Goal: Browse casually: Explore the website without a specific task or goal

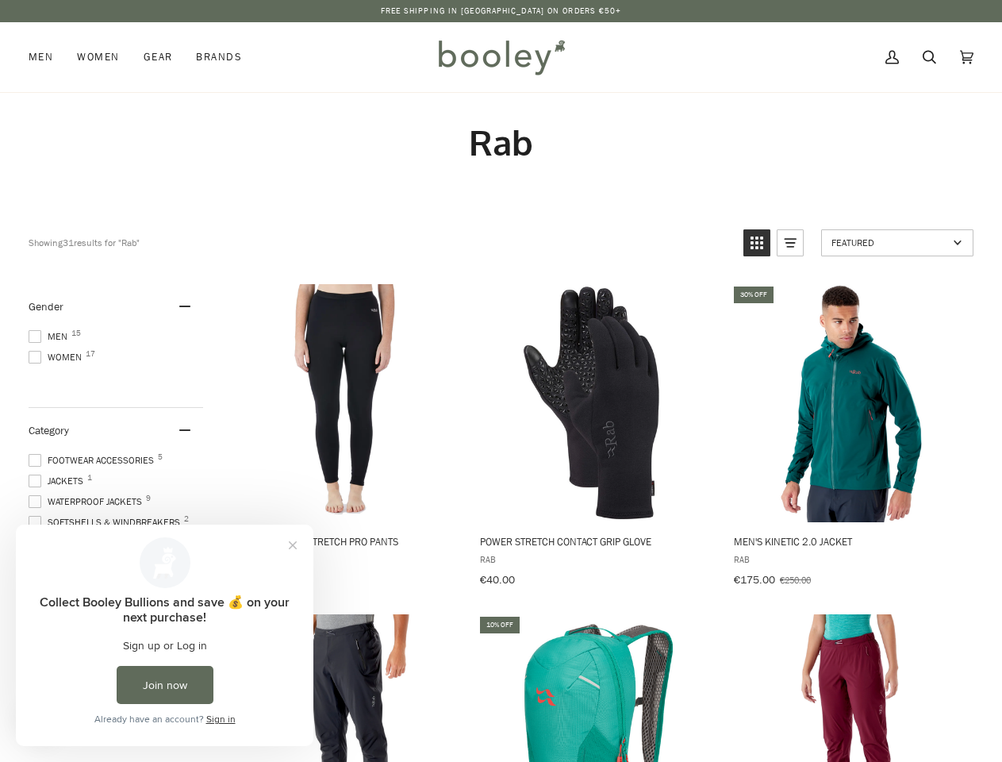
click at [501, 11] on p "Free Shipping in [GEOGRAPHIC_DATA] on Orders €50+" at bounding box center [501, 11] width 241 height 13
click at [757, 243] on icon "View grid mode" at bounding box center [757, 243] width 13 height 13
click at [791, 243] on rect "View list mode" at bounding box center [791, 243] width 10 height 2
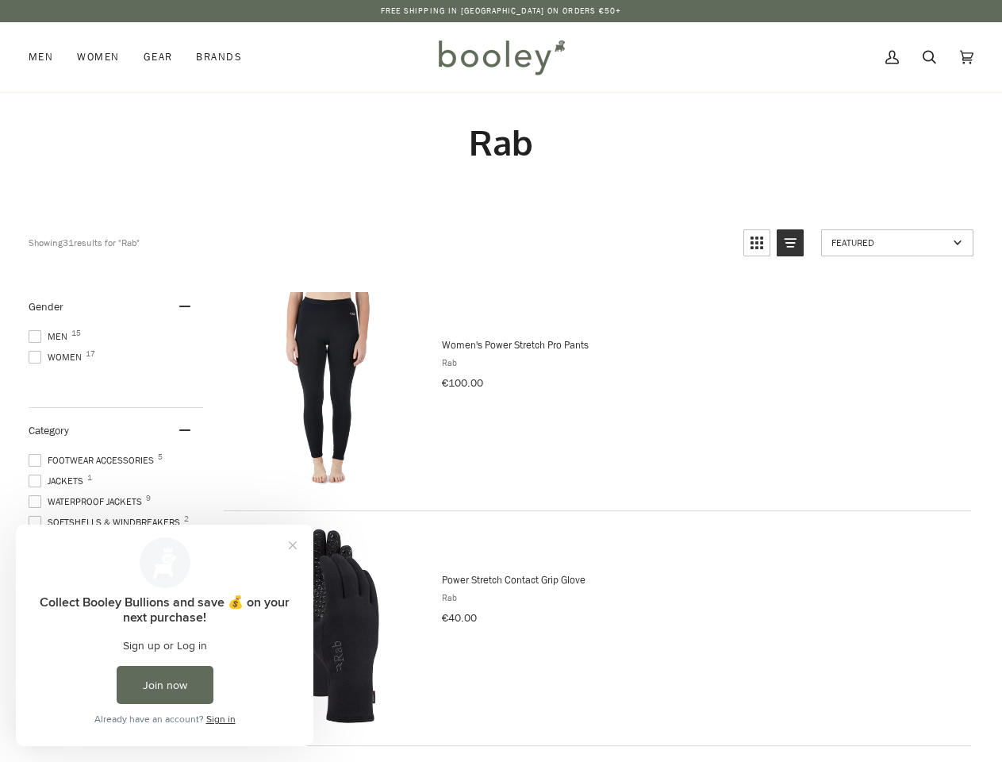
click at [898, 243] on span "Featured" at bounding box center [890, 242] width 117 height 13
click at [116, 306] on div "Gender" at bounding box center [116, 306] width 175 height 45
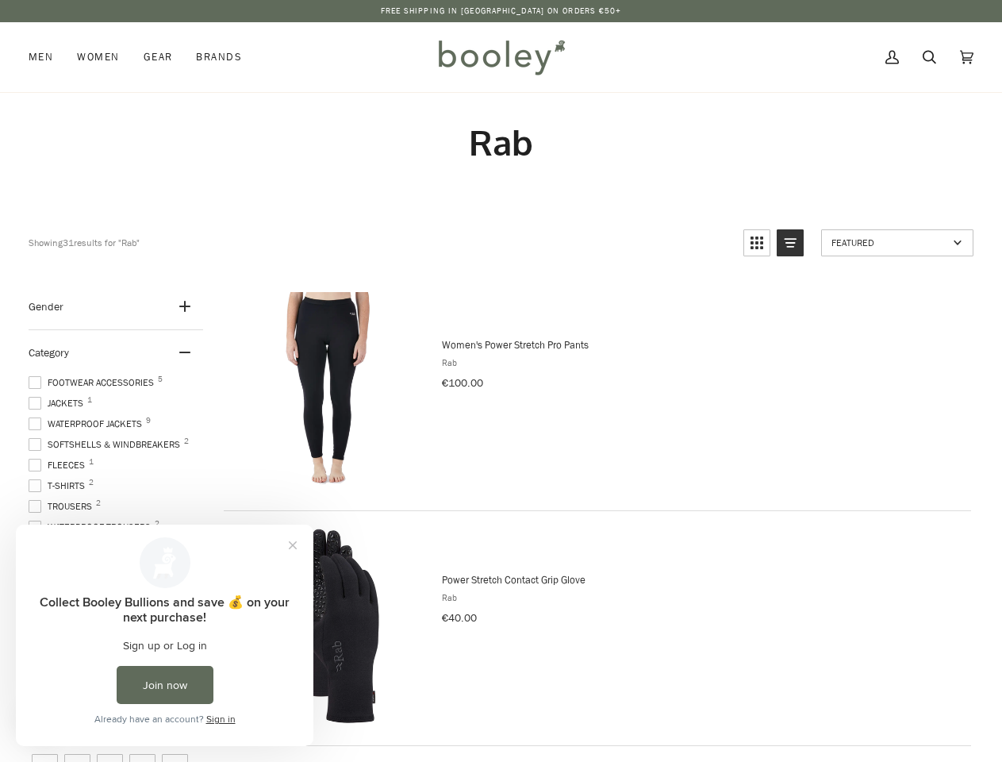
click at [116, 429] on ul "Footwear Accessories 5 Jackets 1 Waterproof Jackets 9 Softshells & Windbreakers…" at bounding box center [116, 460] width 175 height 171
click at [293, 545] on button "Close prompt" at bounding box center [293, 545] width 29 height 29
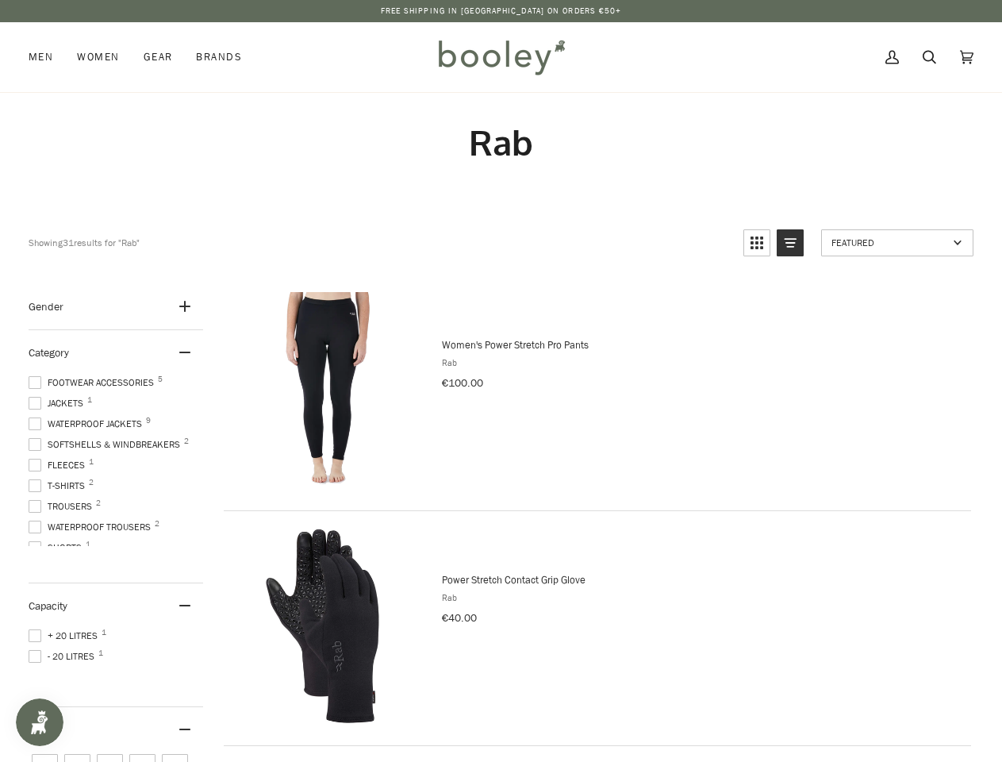
click at [164, 685] on div "Capacity + 20 Litres 1 - 20 Litres 1" at bounding box center [116, 645] width 175 height 124
